Goal: Obtain resource: Download file/media

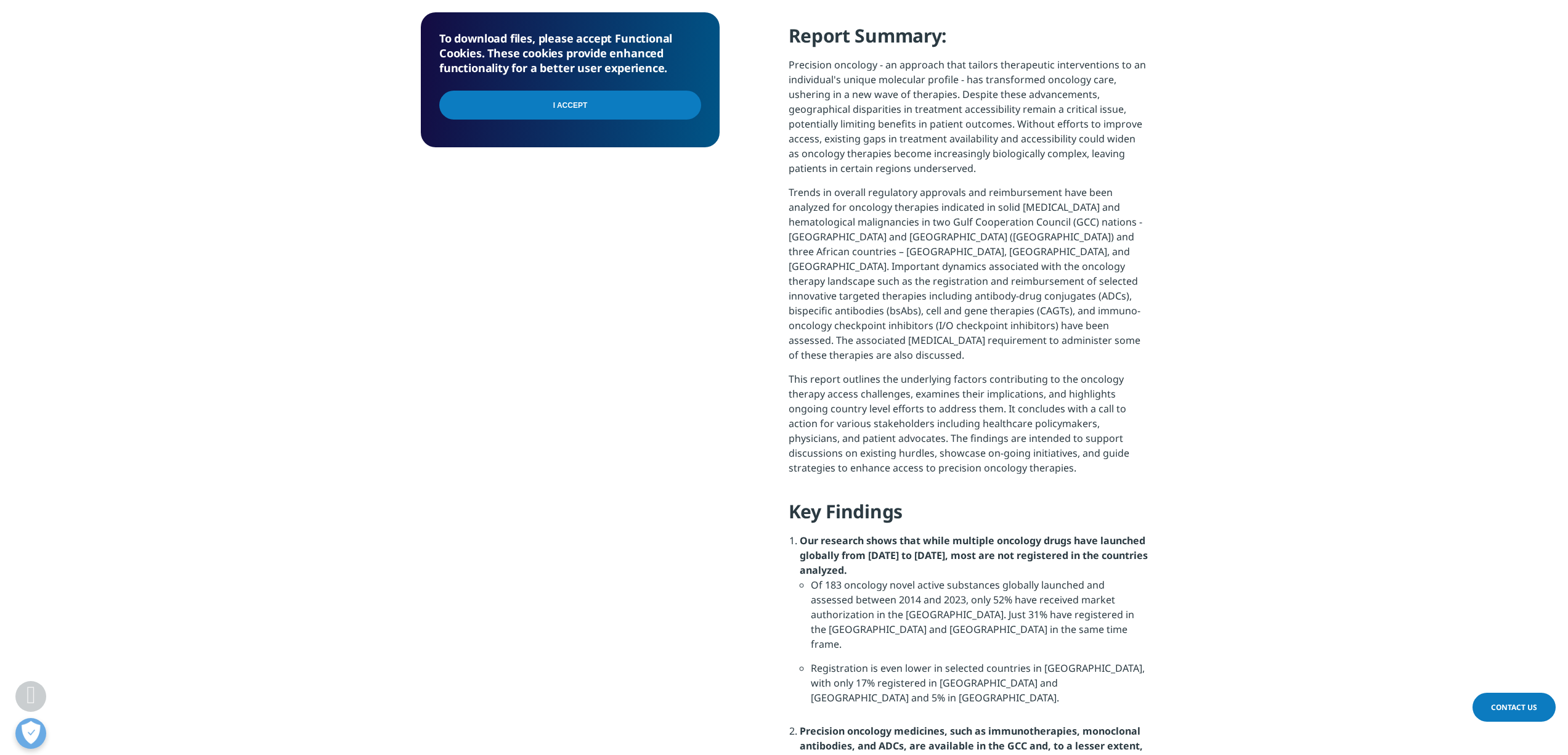
scroll to position [135, 299]
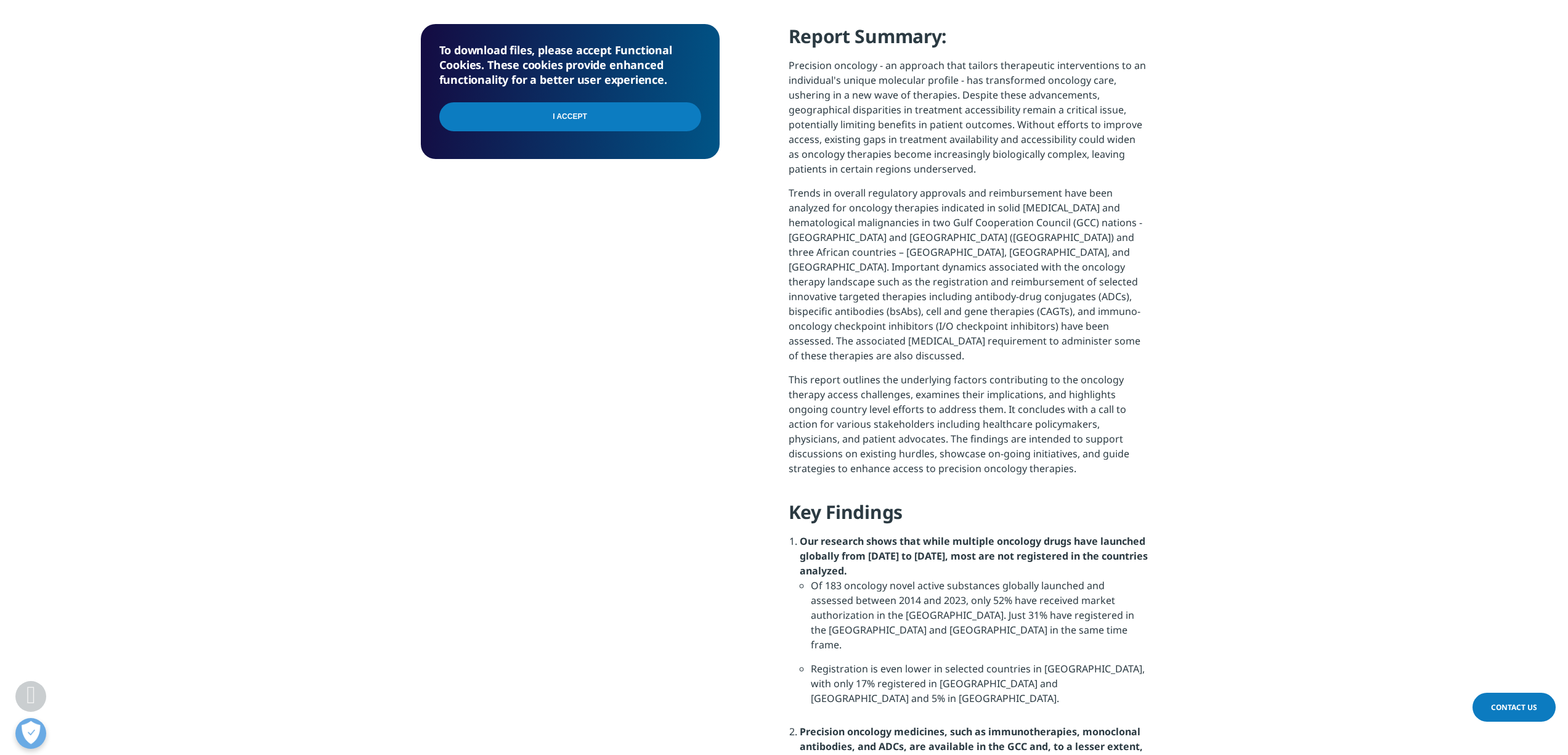
click at [560, 111] on input "I Accept" at bounding box center [570, 117] width 262 height 29
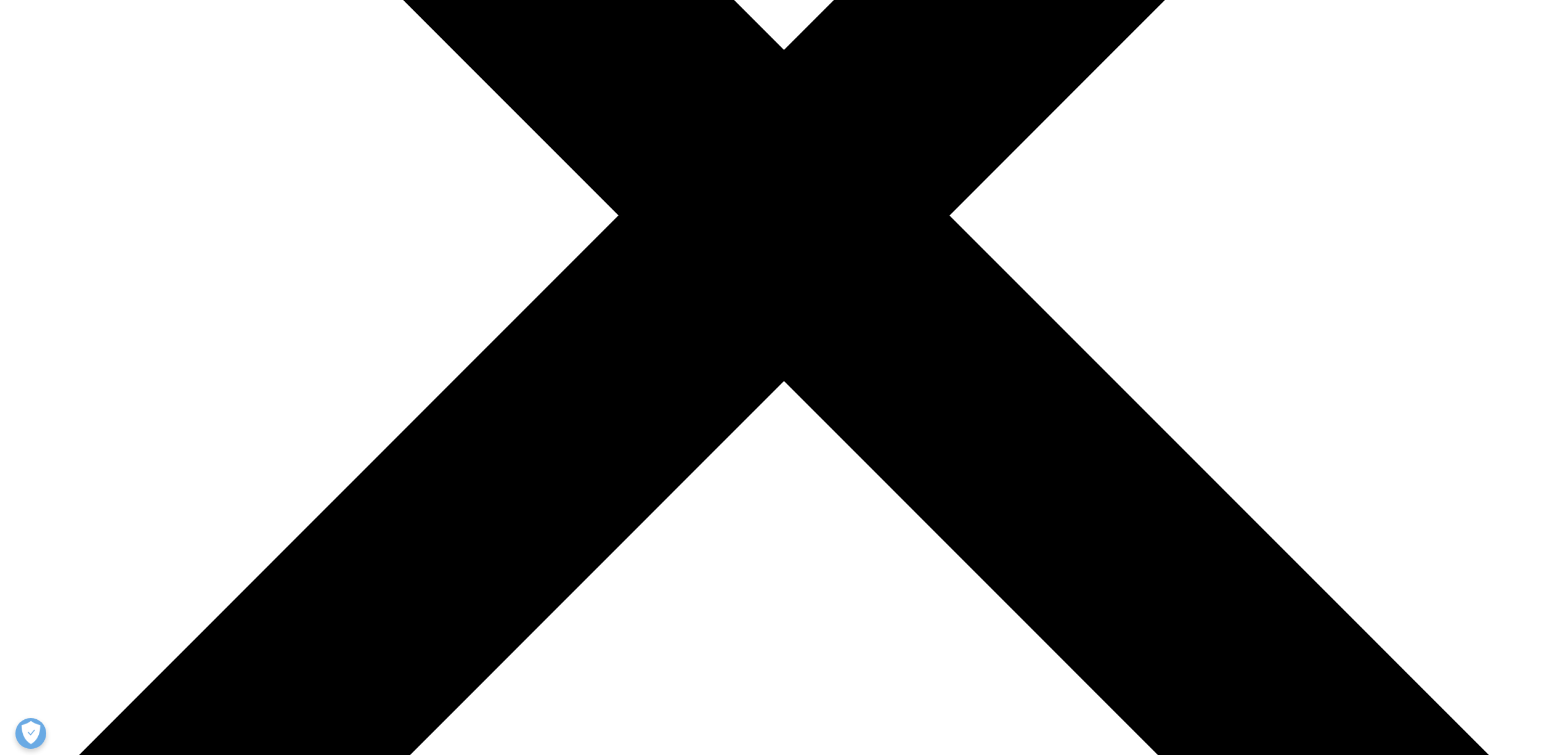
scroll to position [1212, 727]
type input "sidharthq"
type input "mehta"
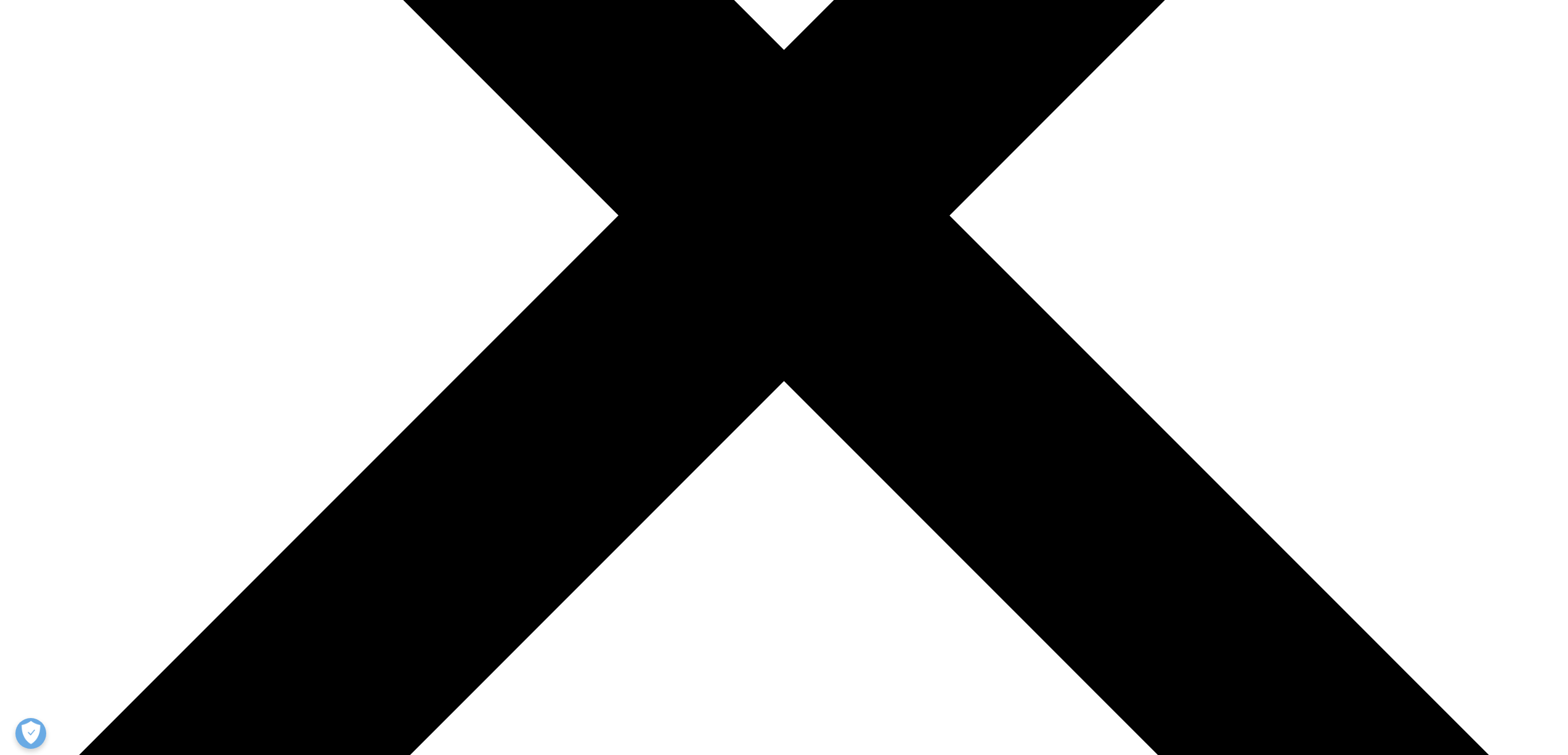
type input "[EMAIL_ADDRESS][DOMAIN_NAME]"
type input "director"
type input "allele capital"
select select "[GEOGRAPHIC_DATA]"
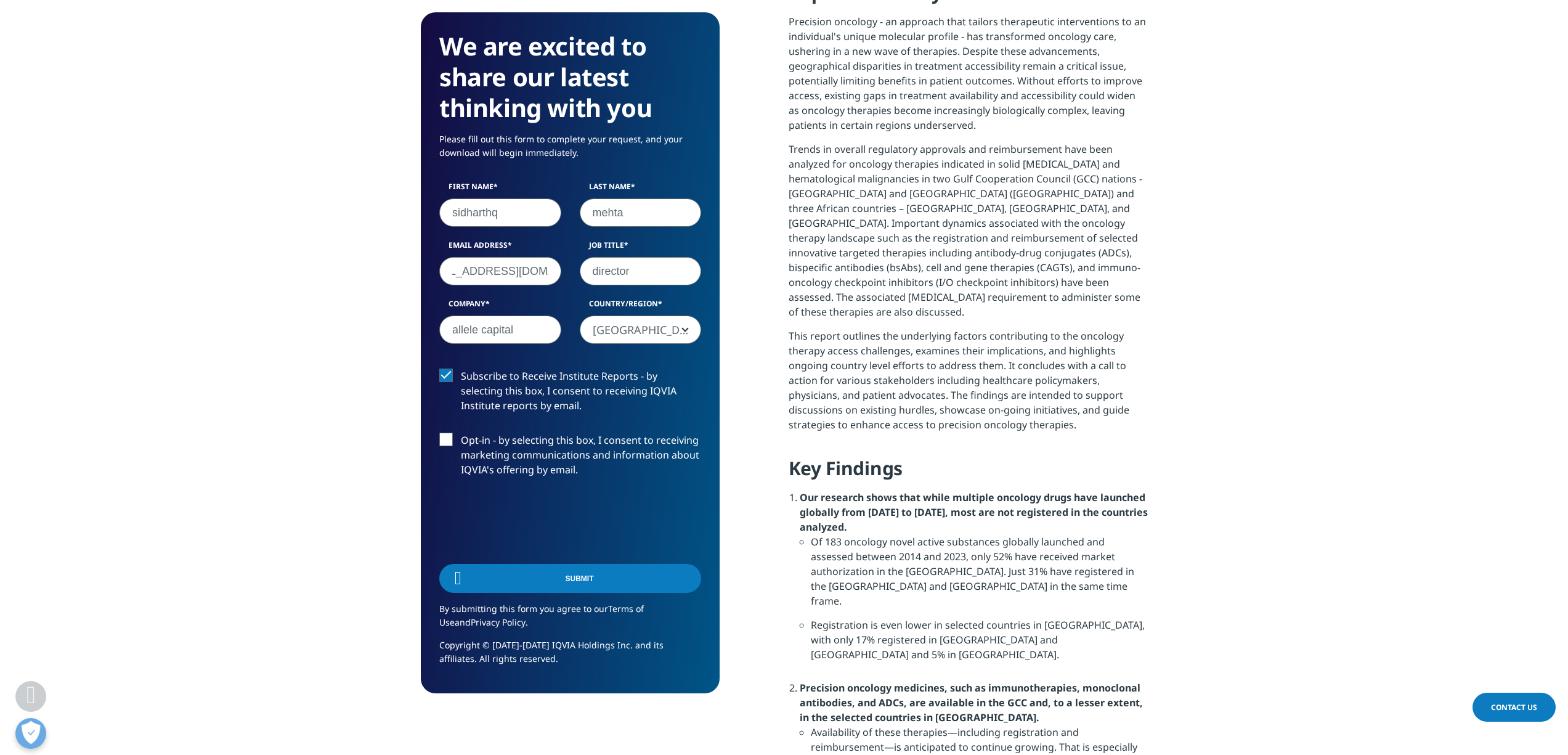
scroll to position [91, 299]
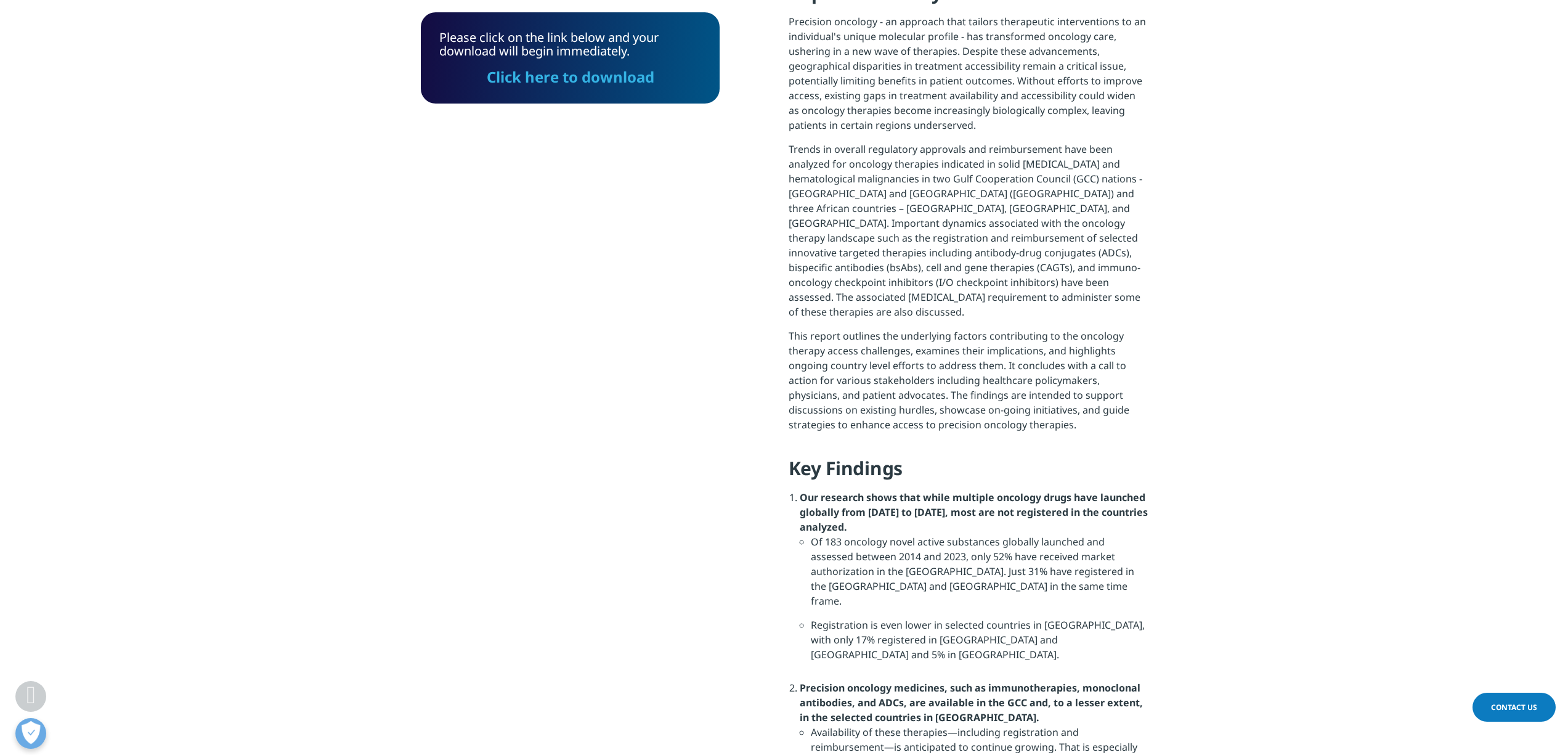
click at [594, 81] on link "Click here to download" at bounding box center [571, 76] width 168 height 20
